Goal: Transaction & Acquisition: Download file/media

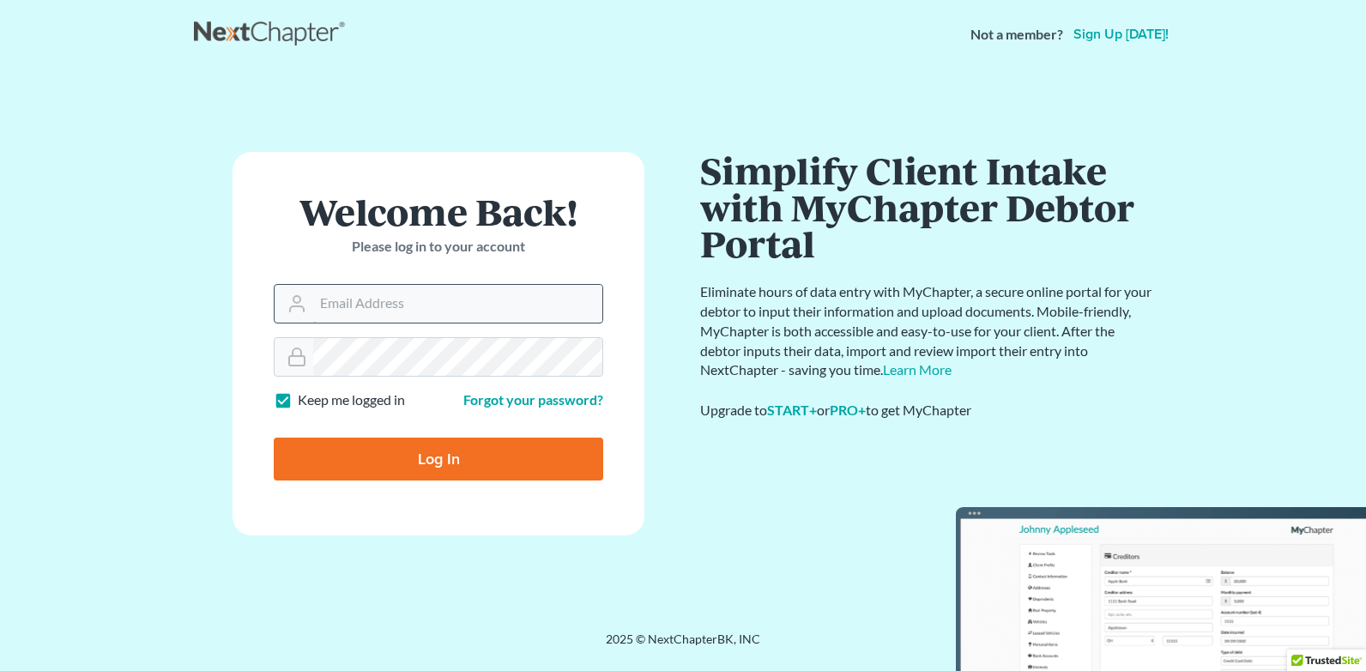
click at [432, 298] on input "Email Address" at bounding box center [457, 304] width 289 height 38
type input "[PERSON_NAME][EMAIL_ADDRESS][DOMAIN_NAME]"
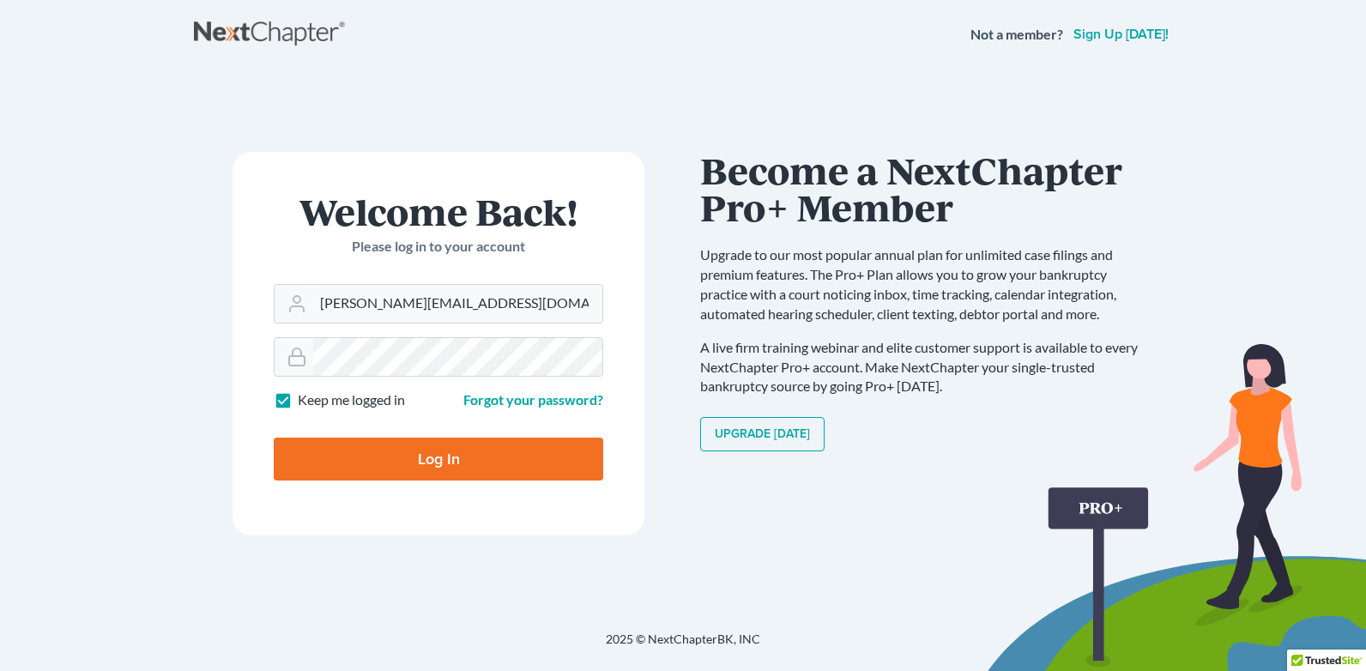
click at [394, 462] on input "Log In" at bounding box center [438, 458] width 329 height 43
type input "Thinking..."
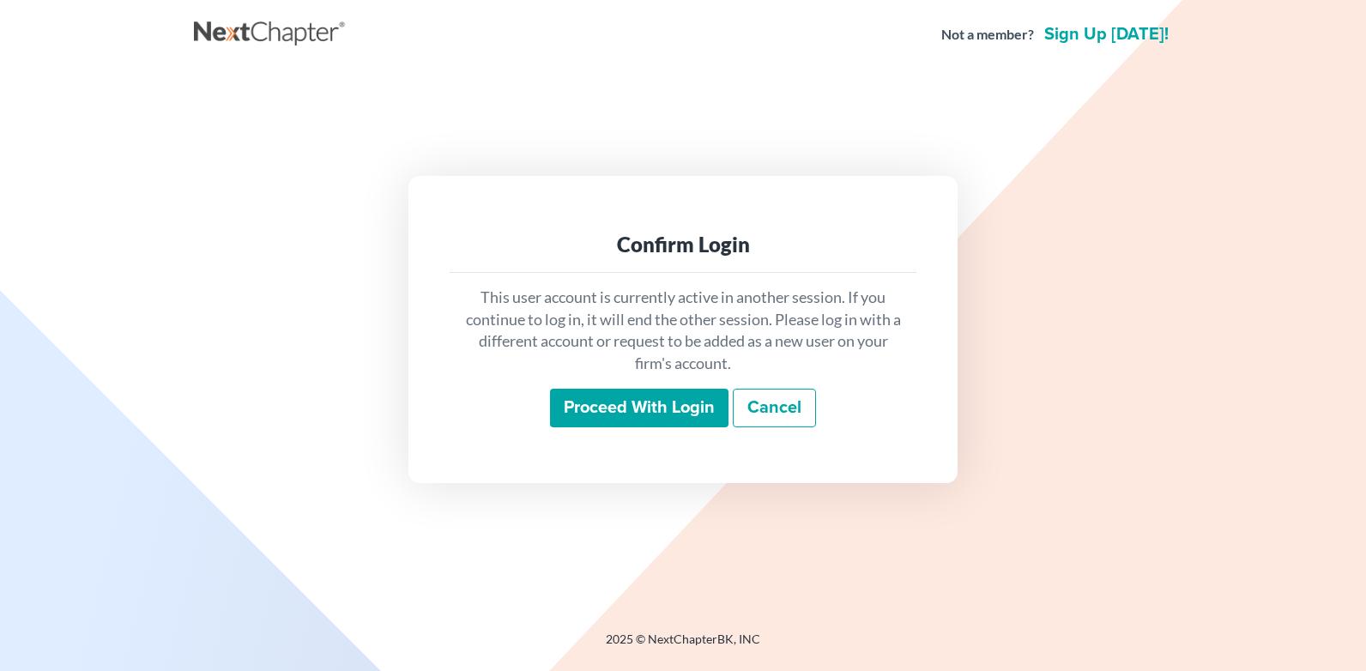
click at [660, 405] on input "Proceed with login" at bounding box center [639, 408] width 178 height 39
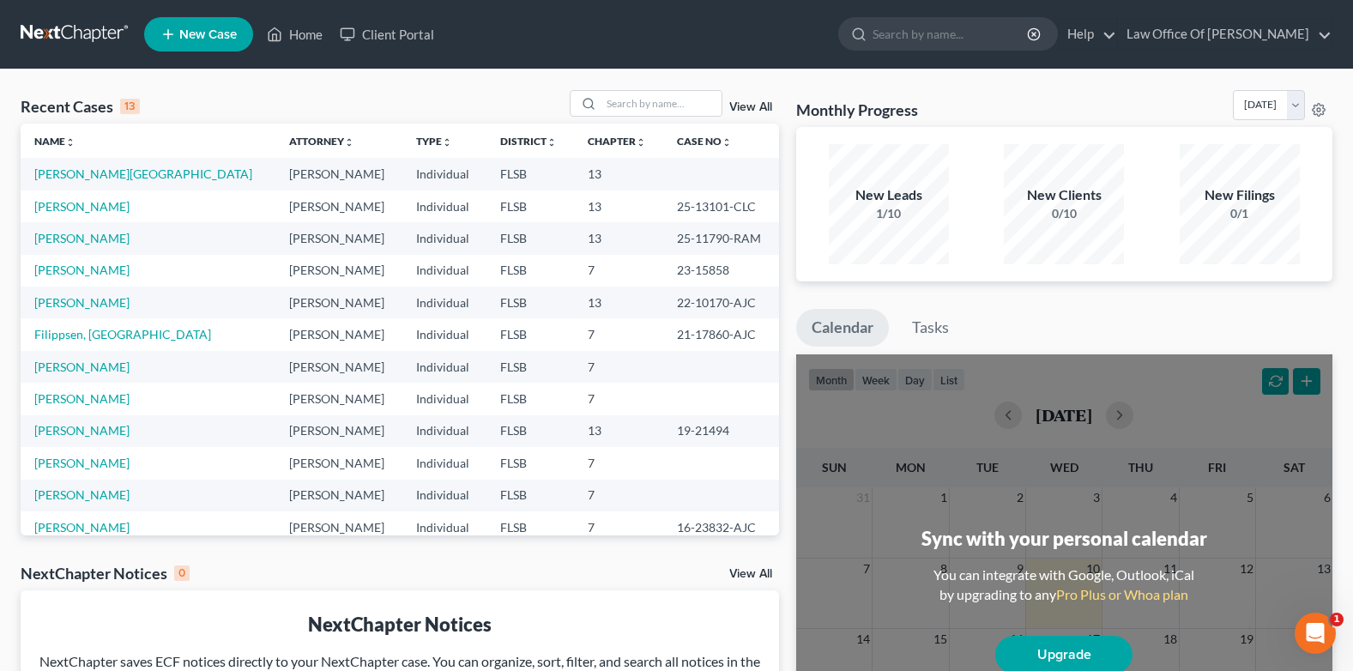
click at [627, 582] on div "NextChapter Notices 0 View All" at bounding box center [400, 576] width 758 height 27
click at [105, 207] on link "[PERSON_NAME]" at bounding box center [81, 206] width 95 height 15
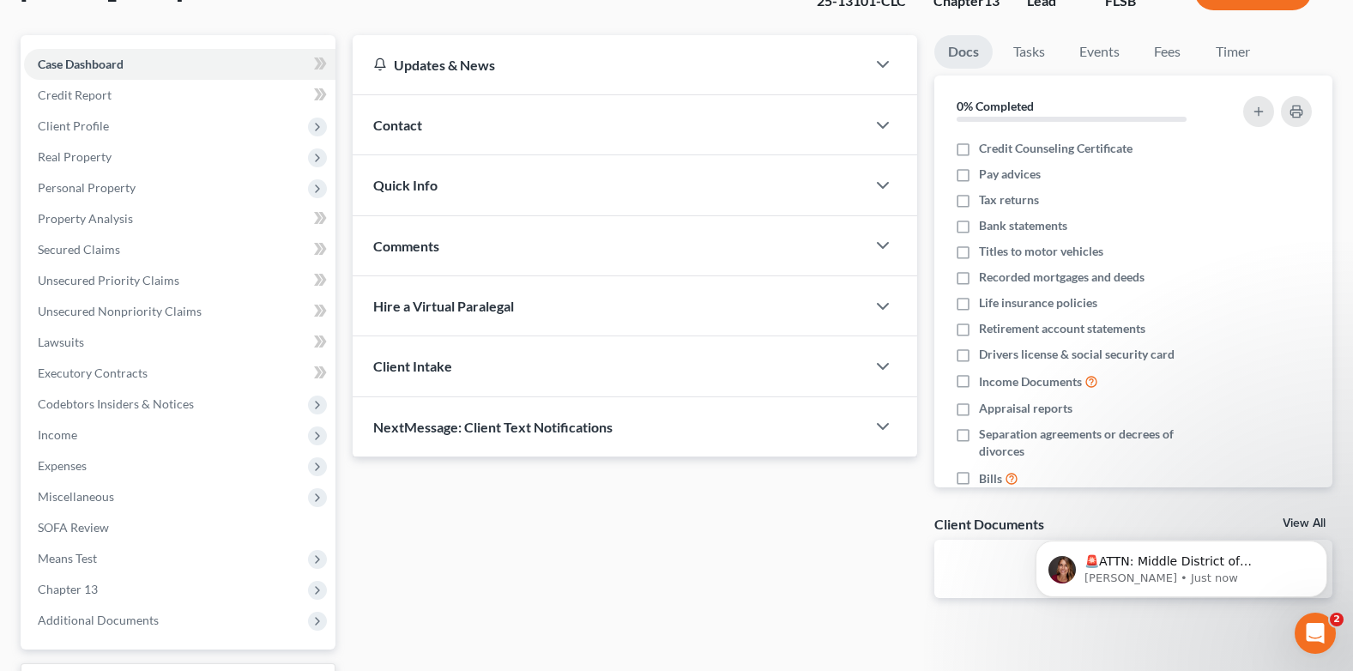
scroll to position [272, 0]
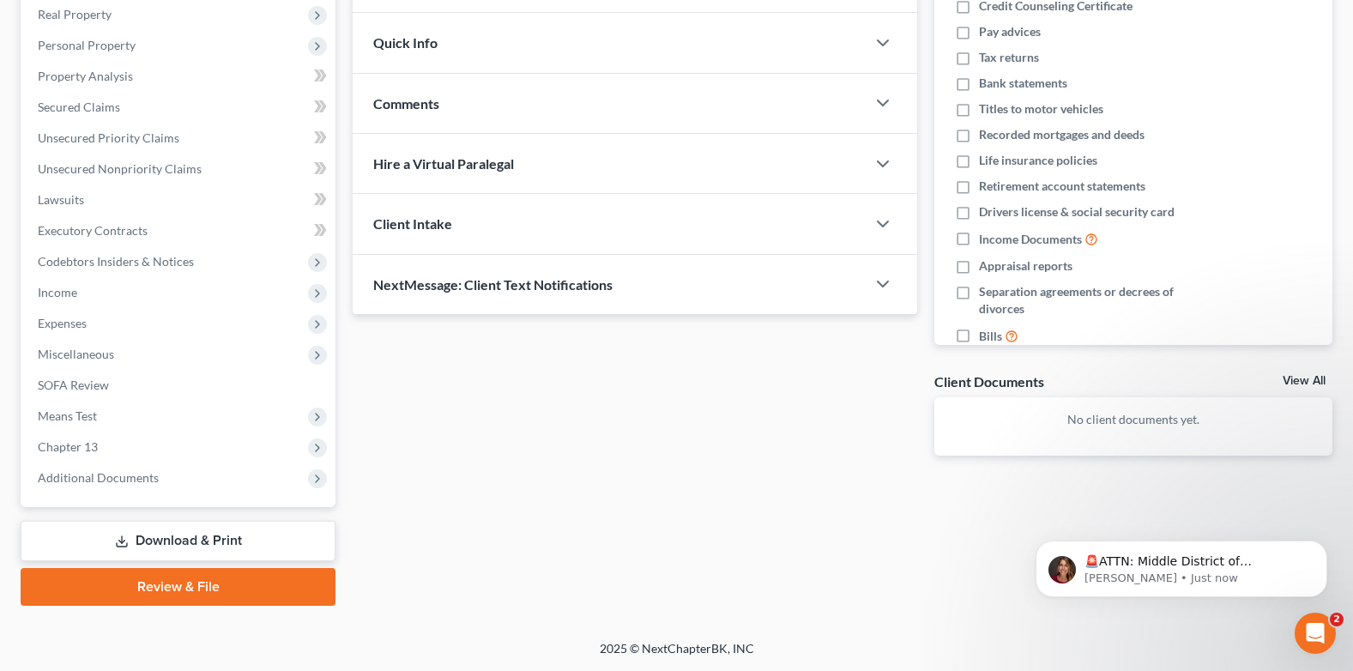
click at [245, 540] on link "Download & Print" at bounding box center [178, 541] width 315 height 40
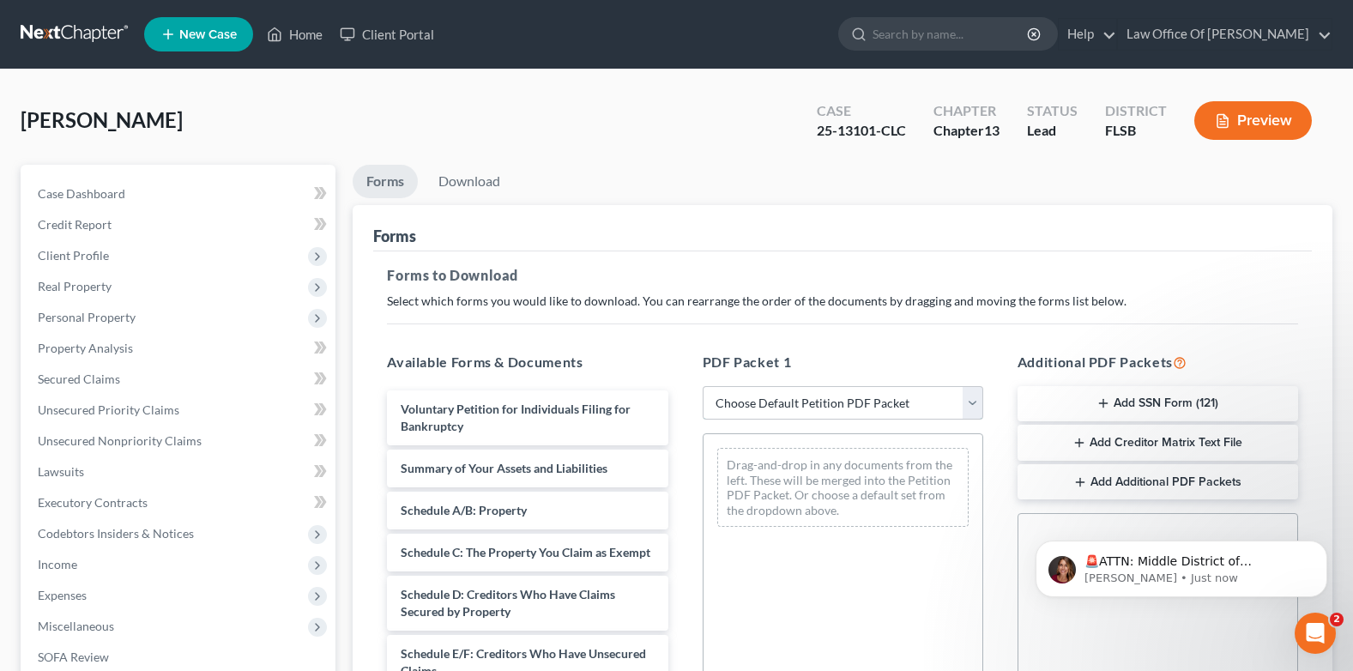
click at [797, 395] on select "Choose Default Petition PDF Packet Complete Bankruptcy Petition (all forms and …" at bounding box center [843, 403] width 281 height 34
select select "2"
click at [703, 386] on select "Choose Default Petition PDF Packet Complete Bankruptcy Petition (all forms and …" at bounding box center [843, 403] width 281 height 34
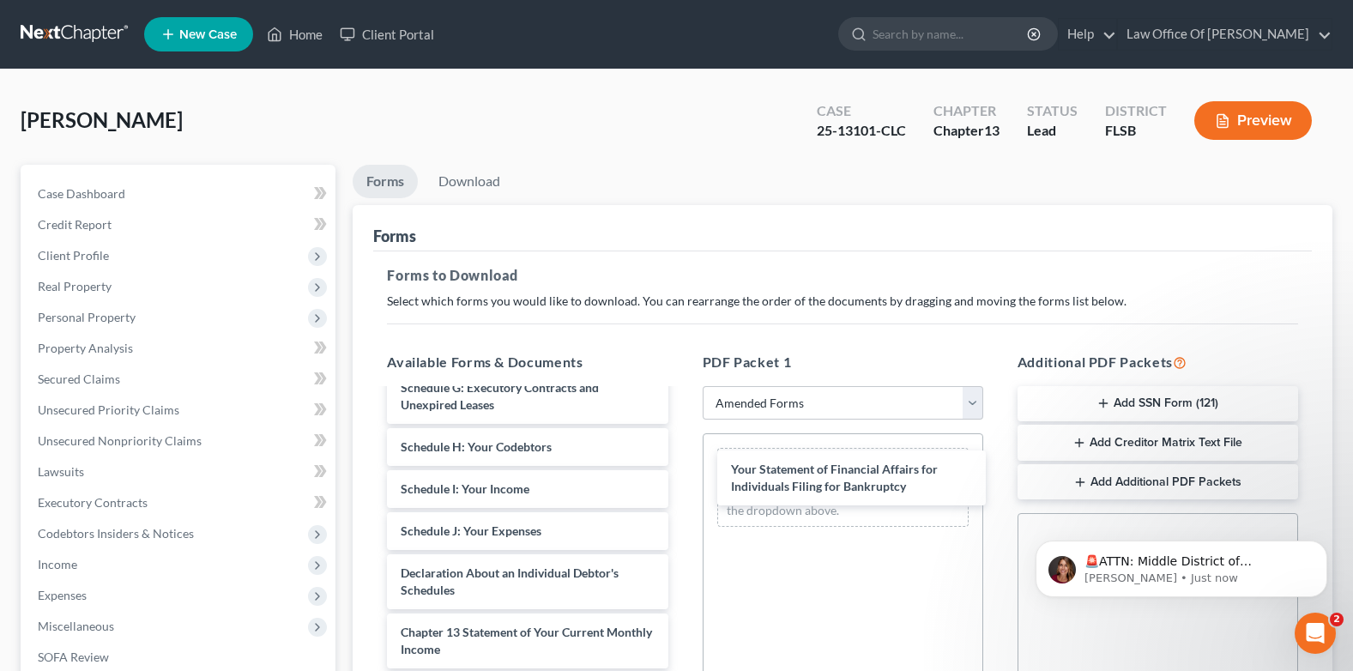
scroll to position [342, 0]
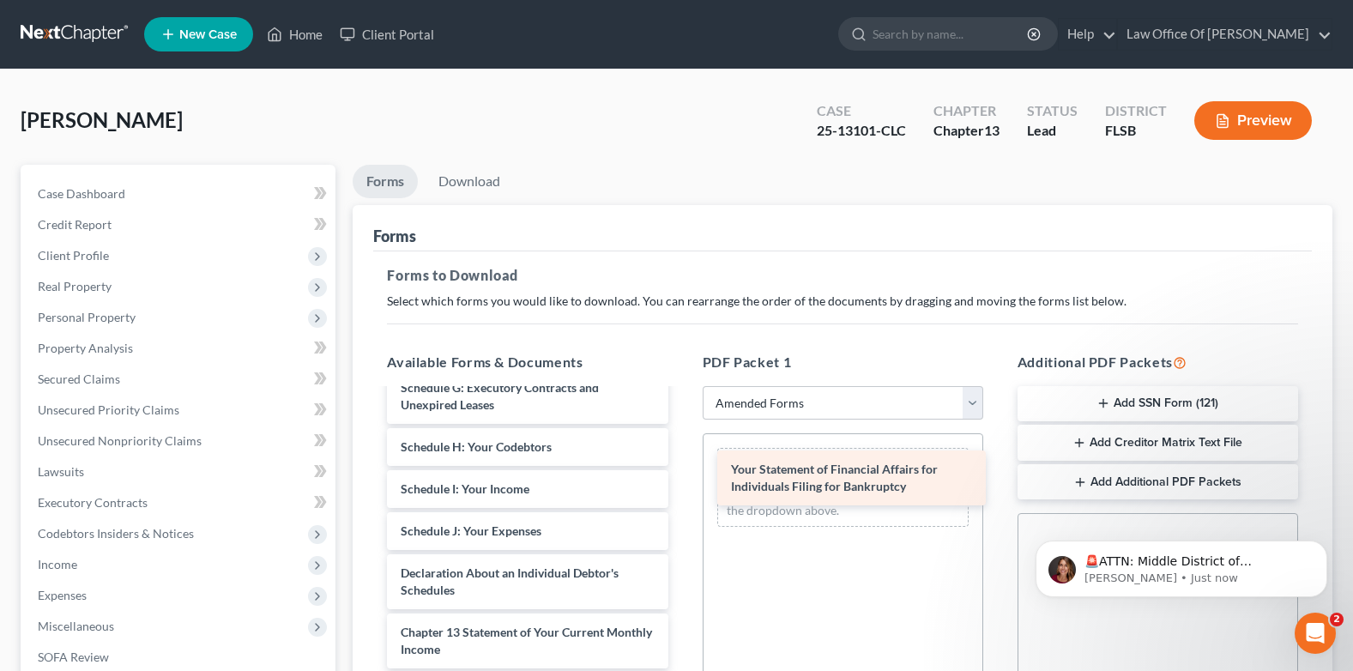
drag, startPoint x: 537, startPoint y: 579, endPoint x: 869, endPoint y: 471, distance: 349.1
click at [681, 471] on div "Your Statement of Financial Affairs for Individuals Filing for Bankruptcy Volun…" at bounding box center [527, 459] width 308 height 788
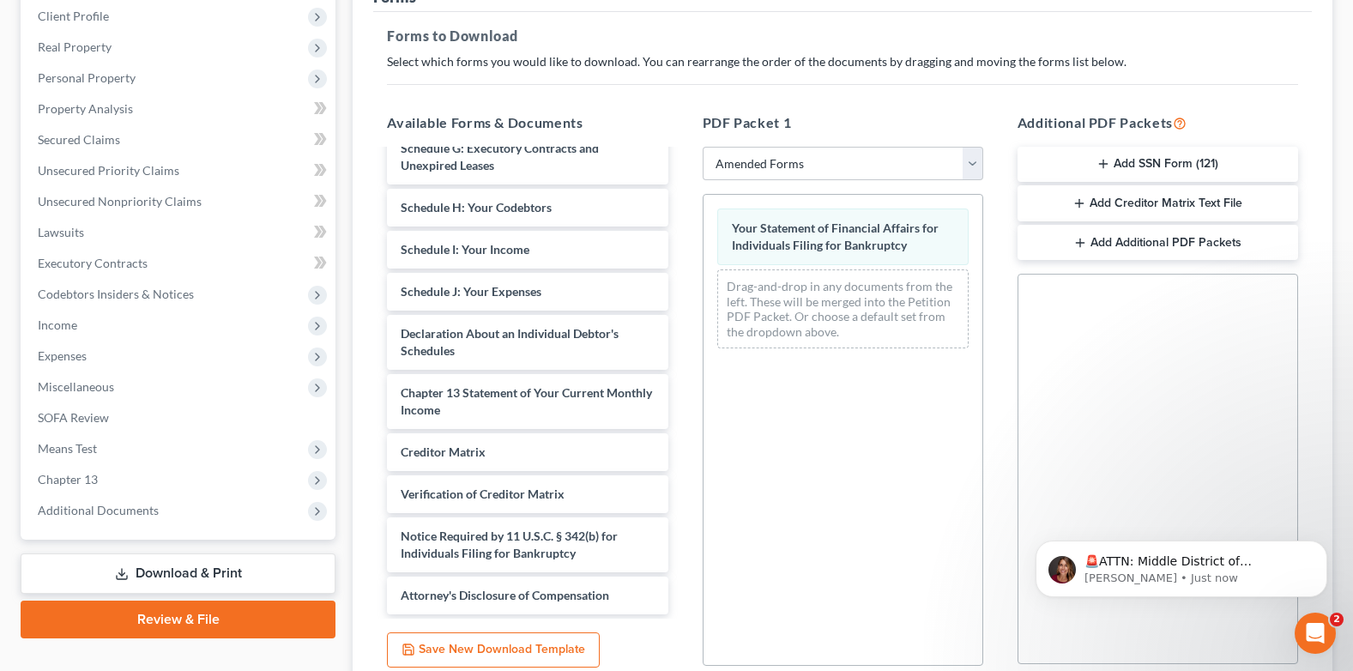
scroll to position [389, 0]
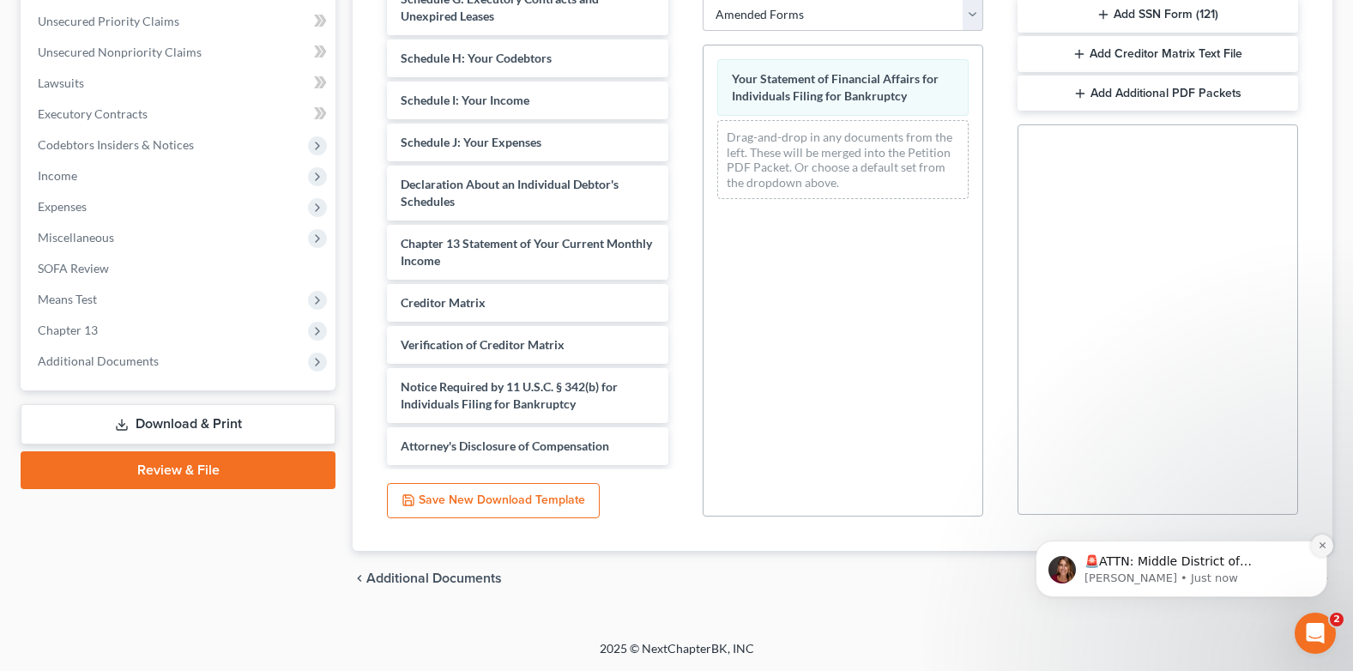
click at [1326, 548] on icon "Dismiss notification" at bounding box center [1322, 544] width 9 height 9
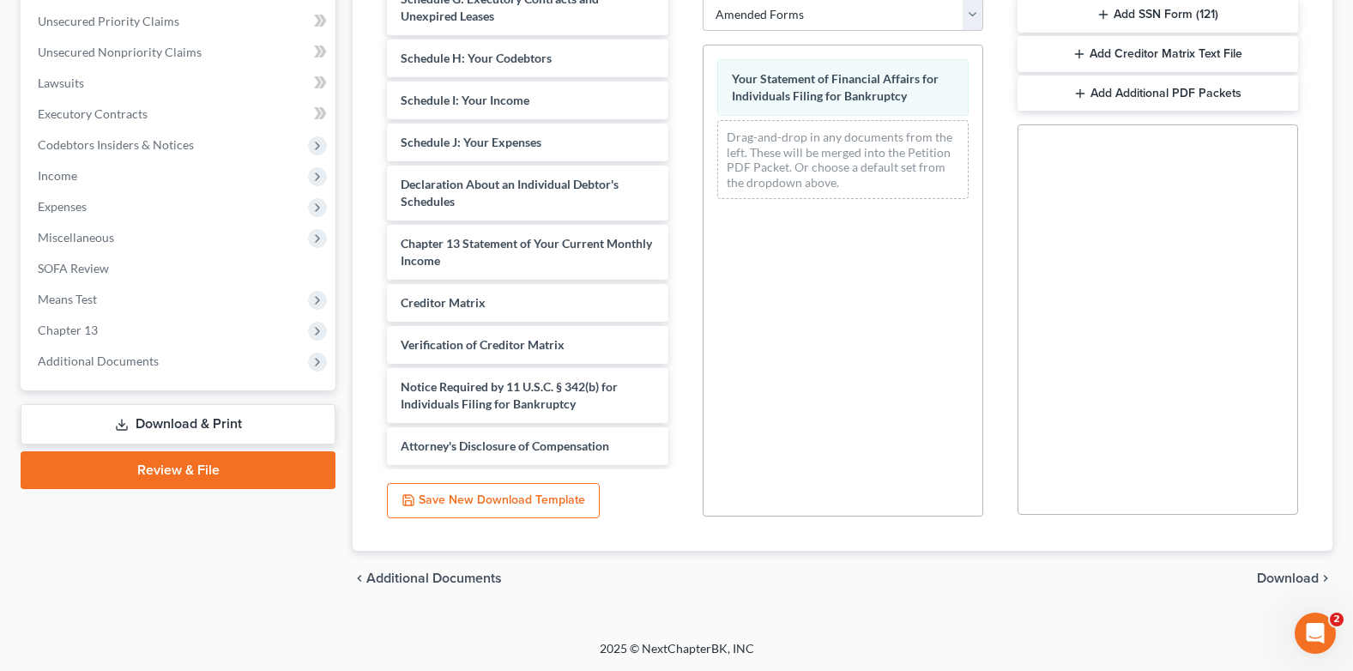
click at [1273, 577] on span "Download" at bounding box center [1288, 578] width 62 height 14
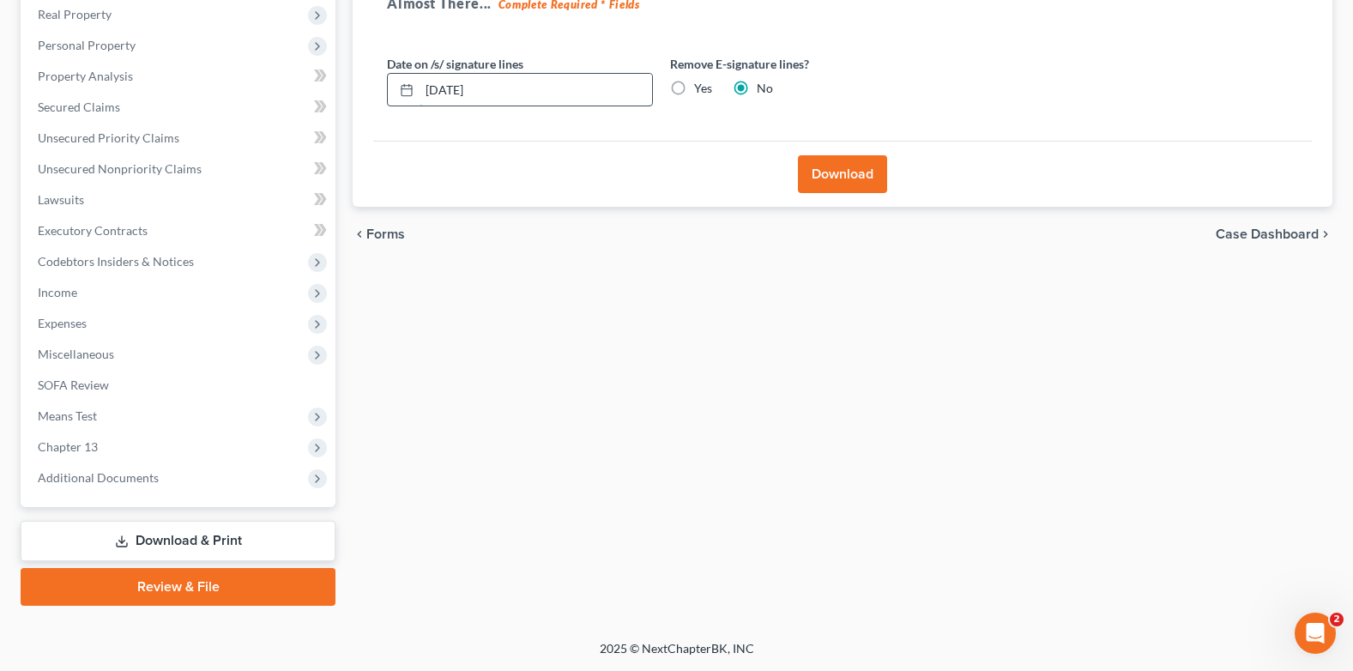
click at [516, 96] on input "[DATE]" at bounding box center [535, 90] width 232 height 33
click at [525, 92] on input "[DATE]" at bounding box center [535, 90] width 232 height 33
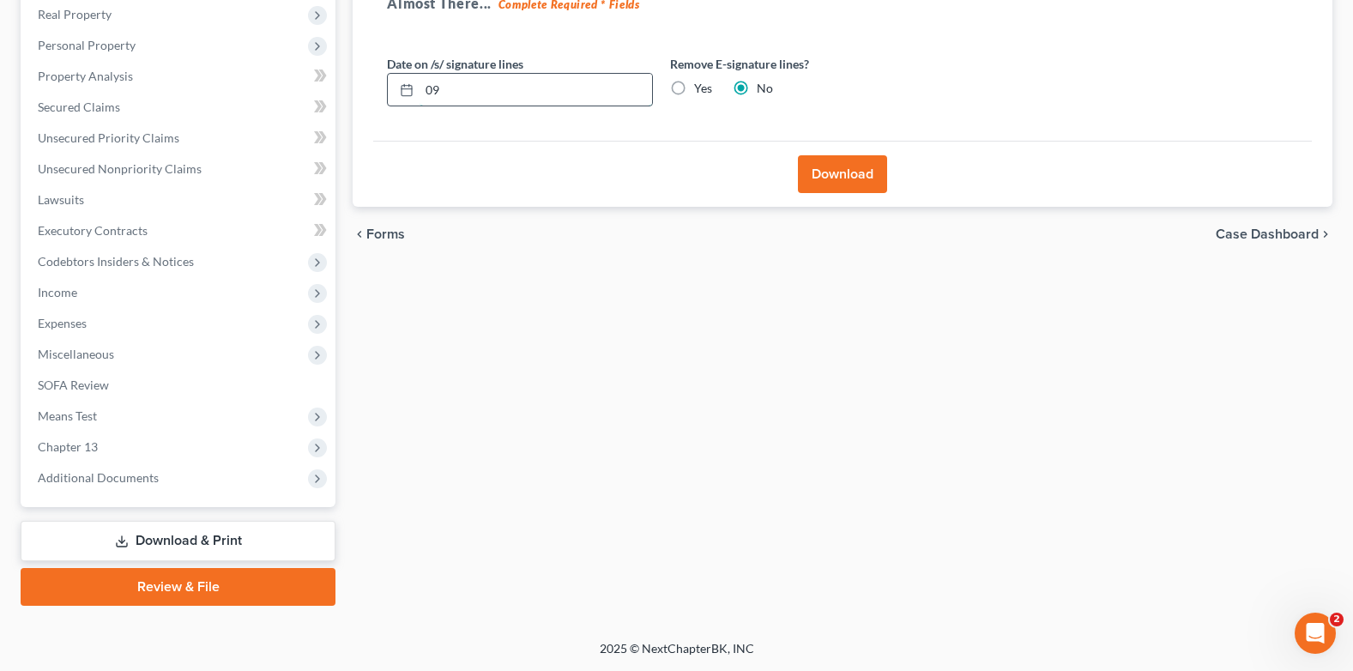
type input "0"
click at [525, 92] on input "text" at bounding box center [535, 90] width 232 height 33
type input "[DATE]"
click at [835, 172] on button "Download" at bounding box center [842, 174] width 89 height 38
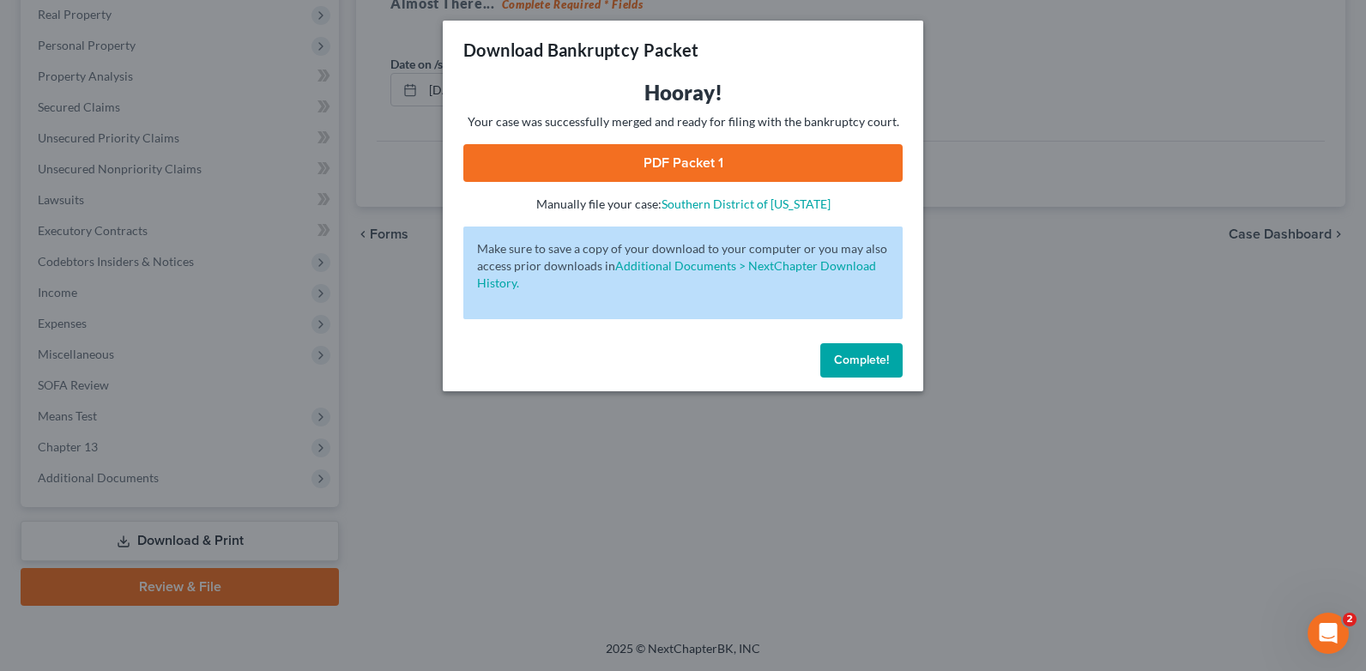
click at [644, 149] on link "PDF Packet 1" at bounding box center [682, 163] width 439 height 38
click at [877, 360] on span "Complete!" at bounding box center [861, 360] width 55 height 15
